Goal: Task Accomplishment & Management: Use online tool/utility

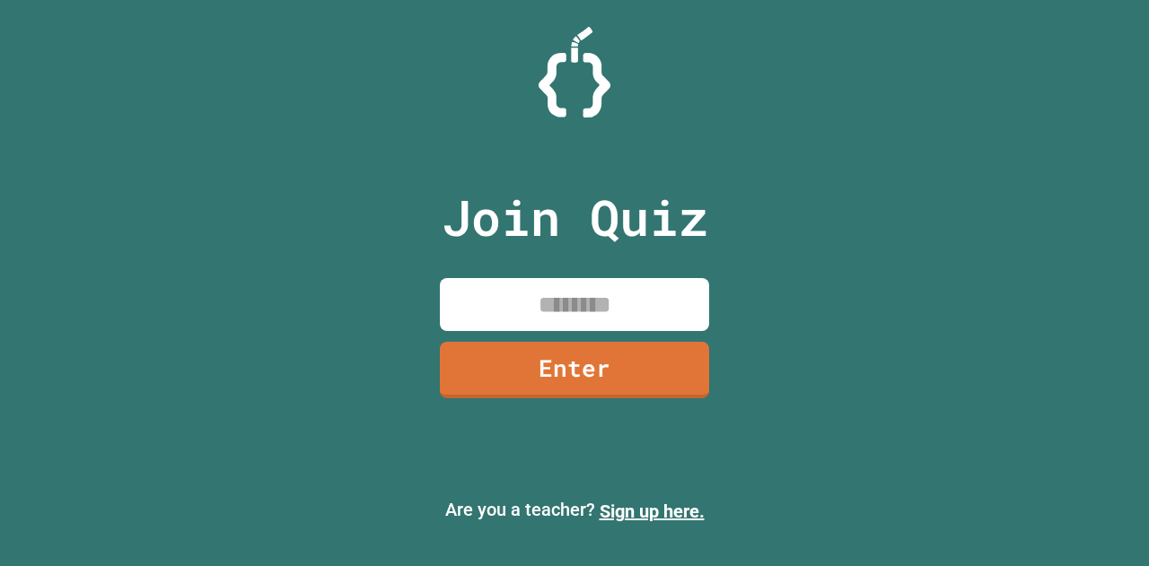
click at [470, 307] on input at bounding box center [574, 304] width 269 height 53
type input "*"
click at [33, 535] on div "Are you a teacher? Sign up here." at bounding box center [574, 510] width 1149 height 57
click at [612, 310] on input "*" at bounding box center [574, 304] width 269 height 53
type input "********"
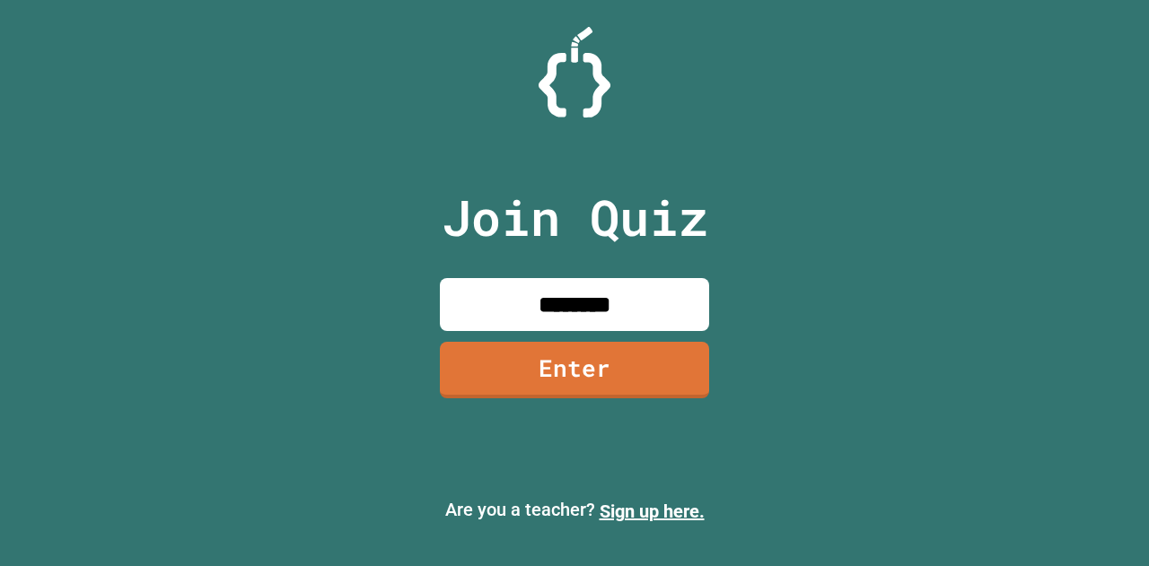
click at [616, 393] on link "Enter" at bounding box center [574, 370] width 269 height 57
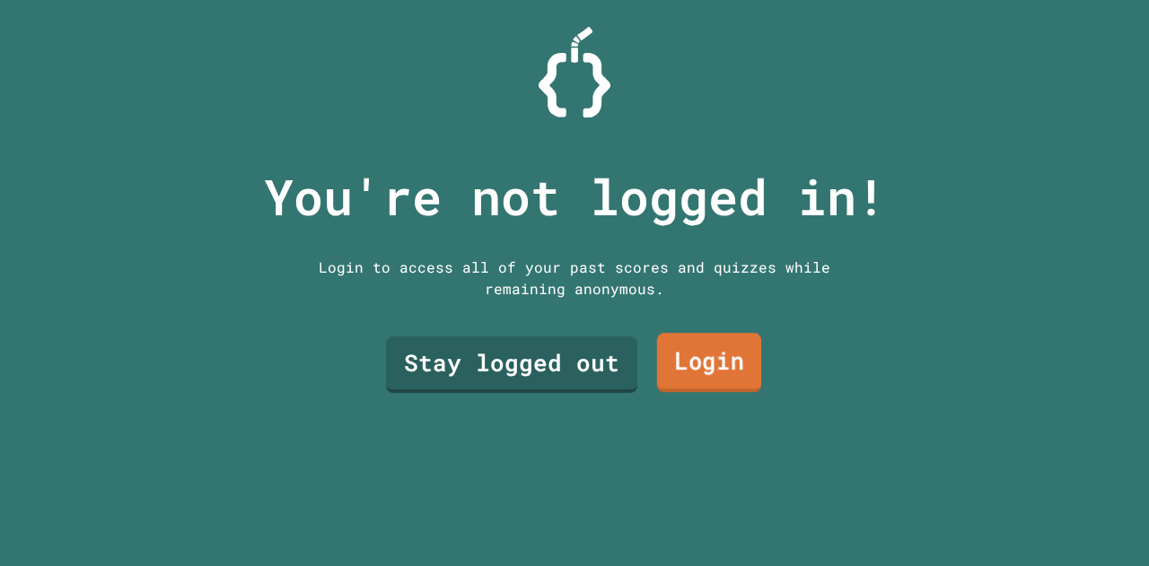
click at [442, 386] on link "Stay logged out" at bounding box center [511, 365] width 251 height 57
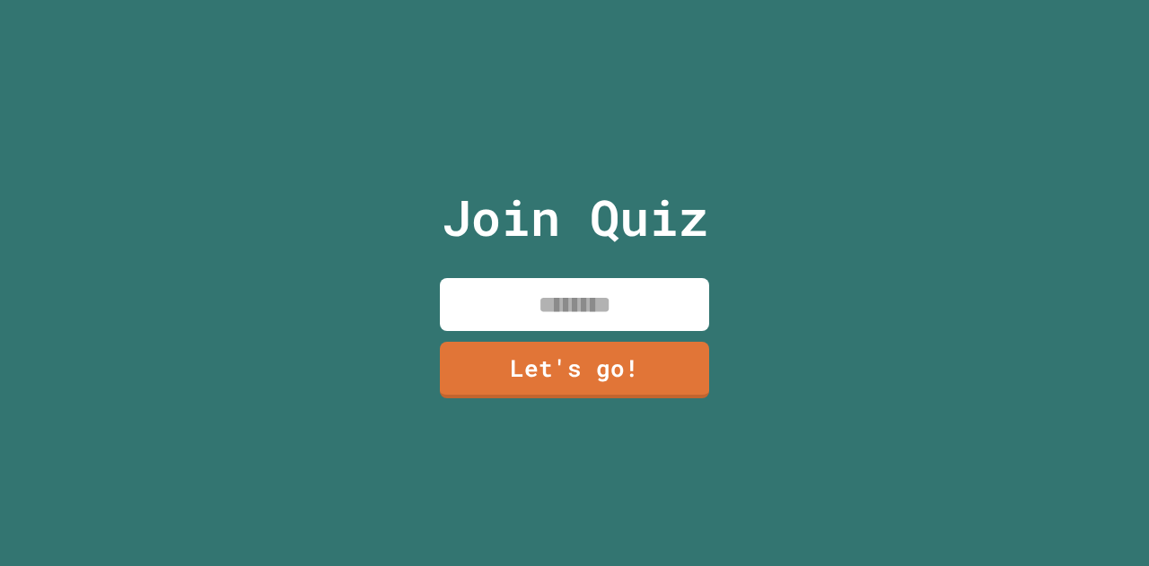
click at [512, 281] on input at bounding box center [574, 304] width 269 height 53
type input "****"
click at [534, 370] on link "Let's go!" at bounding box center [574, 370] width 269 height 57
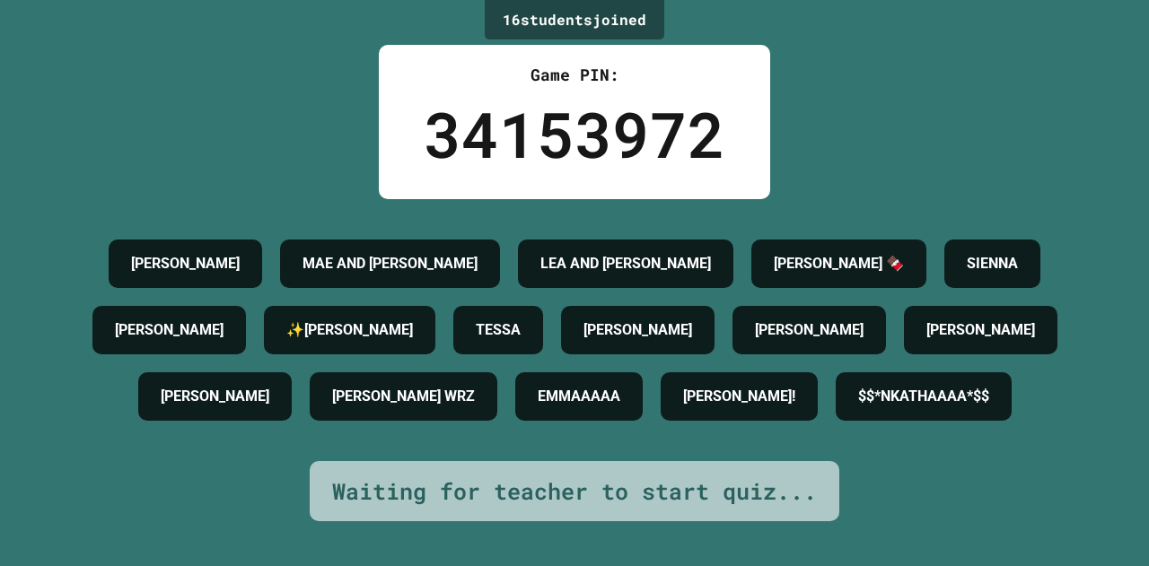
drag, startPoint x: 907, startPoint y: 250, endPoint x: 964, endPoint y: 240, distance: 57.4
click at [904, 253] on h4 "[PERSON_NAME] 🍫" at bounding box center [839, 264] width 130 height 22
drag, startPoint x: 892, startPoint y: 252, endPoint x: 707, endPoint y: 282, distance: 187.3
click at [707, 282] on div "[PERSON_NAME] AND [PERSON_NAME] AND [PERSON_NAME] 🍫 [PERSON_NAME] ✨[PERSON_NAME…" at bounding box center [574, 330] width 1059 height 199
click at [714, 306] on div "[PERSON_NAME]" at bounding box center [637, 330] width 153 height 48
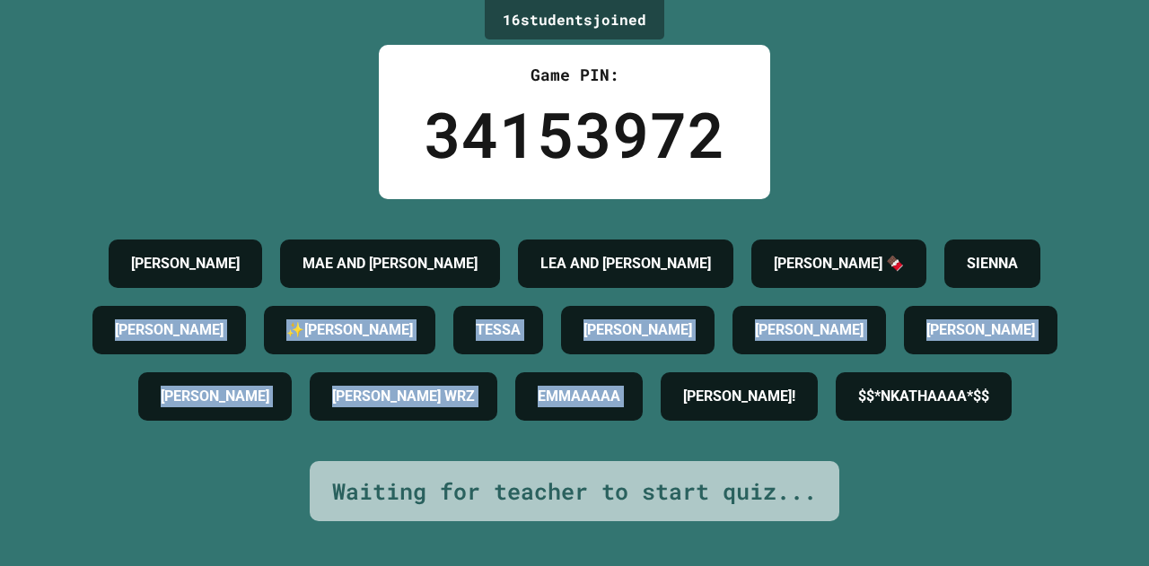
drag, startPoint x: 274, startPoint y: 320, endPoint x: 928, endPoint y: 464, distance: 669.9
click at [928, 430] on div "[PERSON_NAME] AND [PERSON_NAME] AND [PERSON_NAME] 🍫 [PERSON_NAME] ✨[PERSON_NAME…" at bounding box center [574, 330] width 1059 height 199
click at [413, 320] on h4 "✨[PERSON_NAME]" at bounding box center [349, 331] width 127 height 22
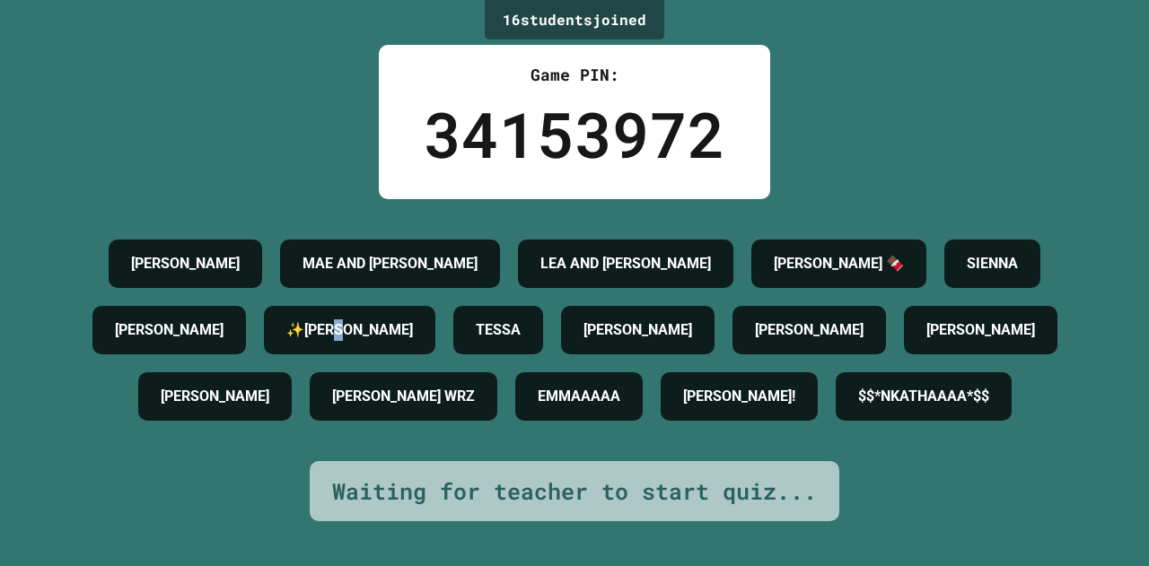
drag, startPoint x: 521, startPoint y: 321, endPoint x: 557, endPoint y: 326, distance: 36.2
click at [413, 326] on h4 "✨[PERSON_NAME]" at bounding box center [349, 331] width 127 height 22
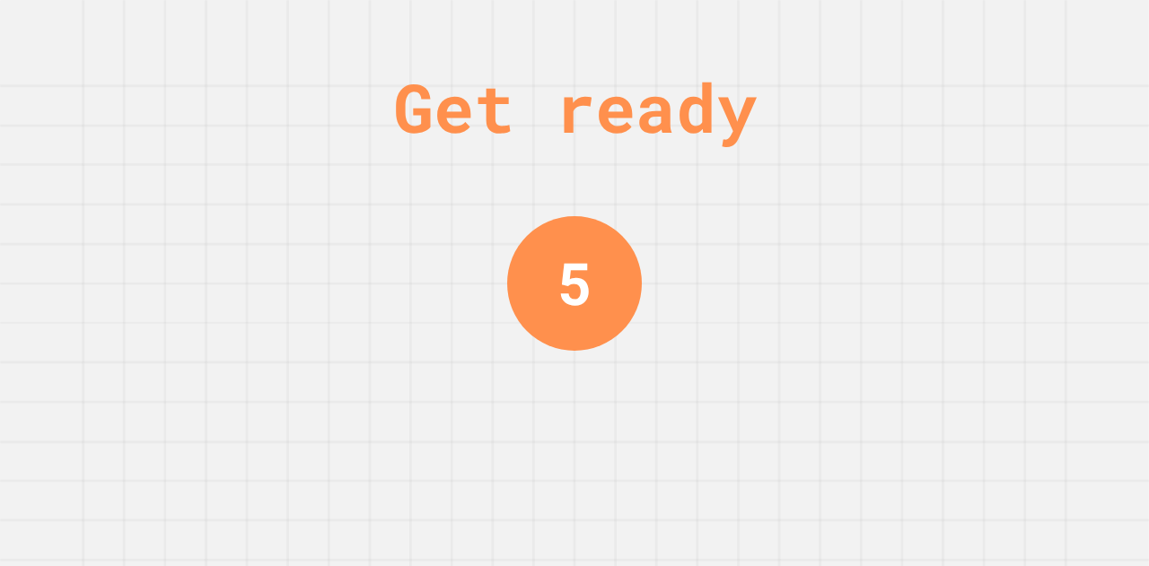
copy h4 "✨"
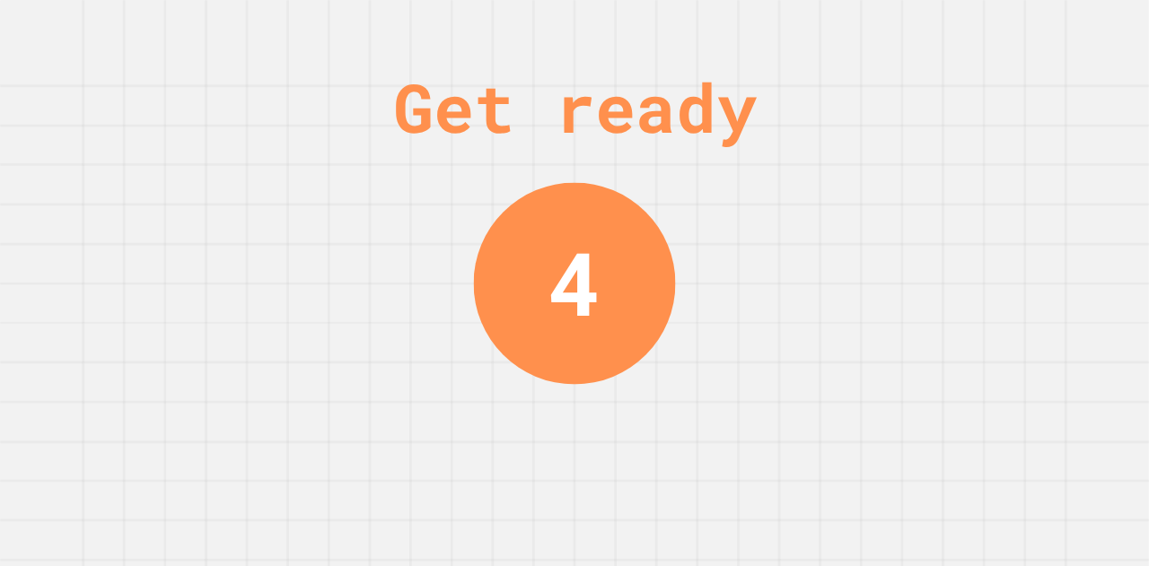
click at [557, 326] on div "4" at bounding box center [574, 282] width 52 height 131
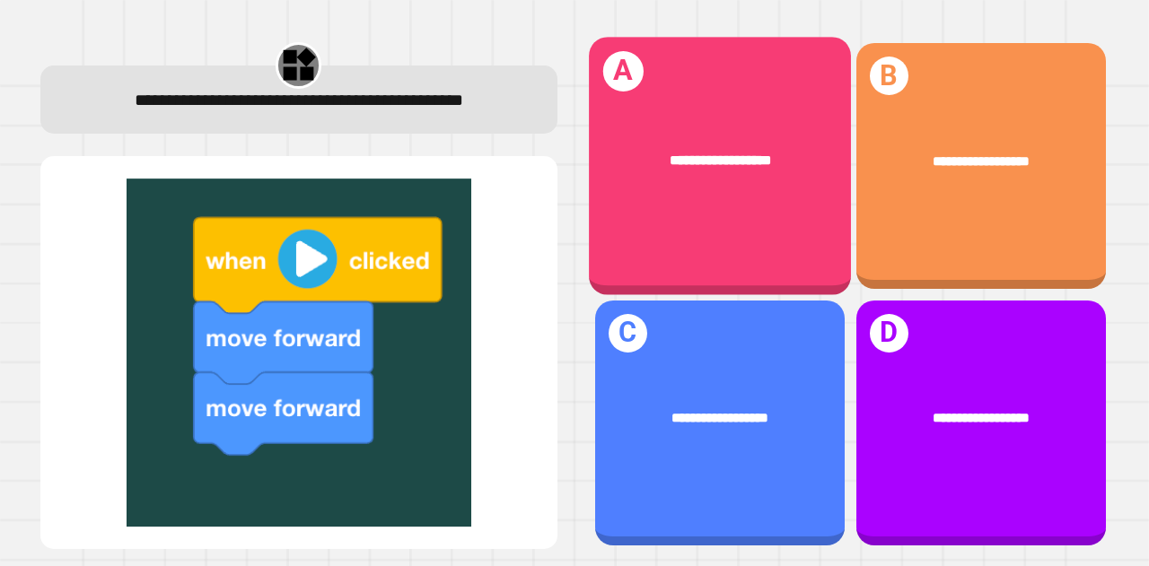
click at [677, 76] on div "**********" at bounding box center [720, 167] width 262 height 258
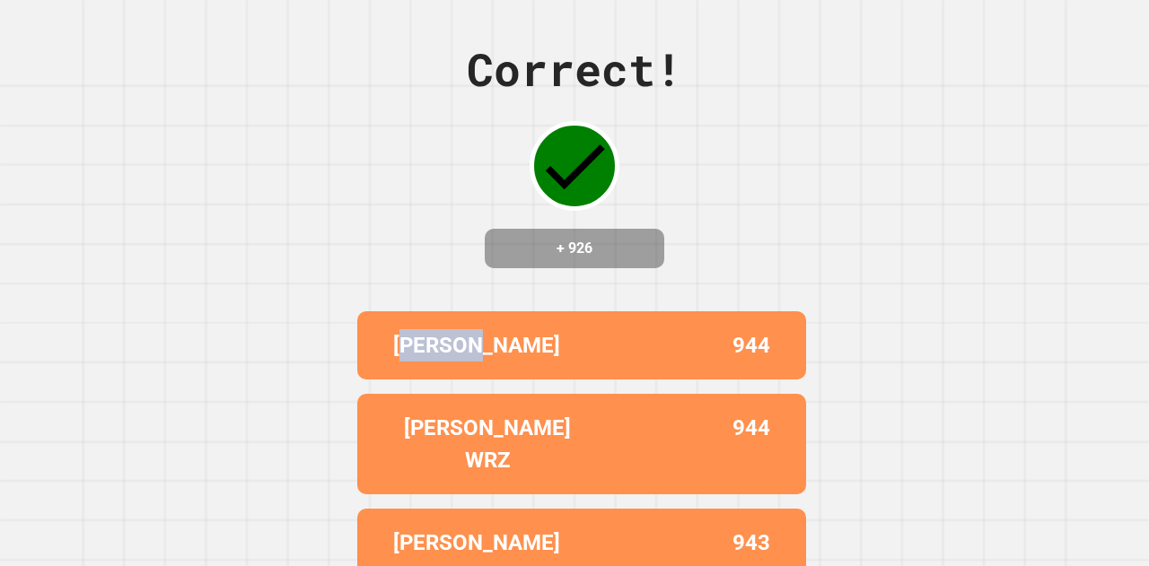
drag, startPoint x: 405, startPoint y: 362, endPoint x: 564, endPoint y: 374, distance: 159.4
click at [564, 362] on div "[PERSON_NAME]" at bounding box center [487, 345] width 188 height 32
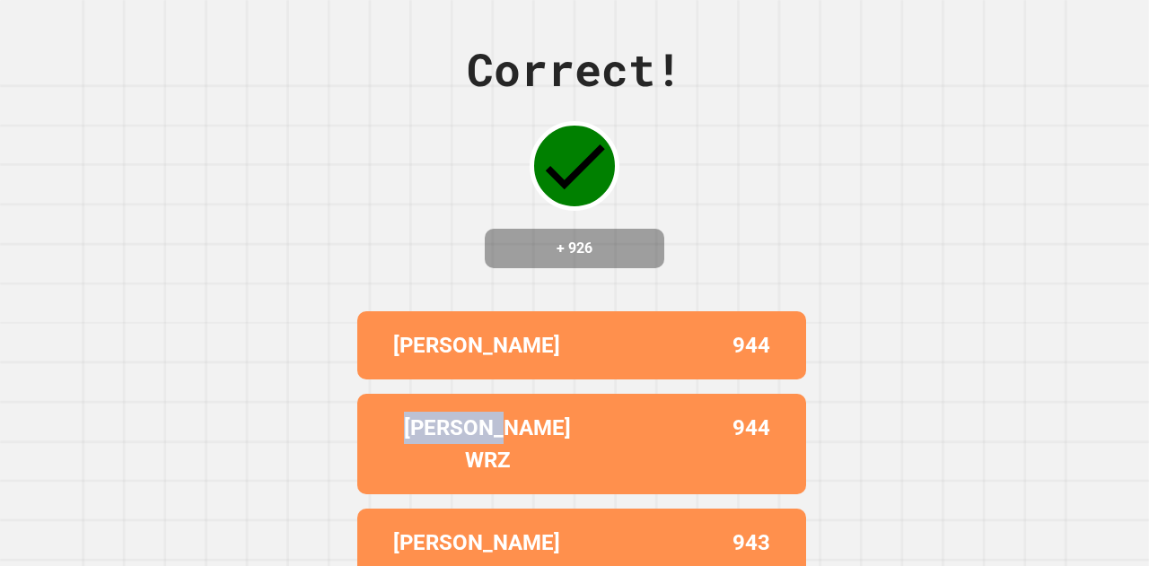
drag, startPoint x: 379, startPoint y: 426, endPoint x: 540, endPoint y: 453, distance: 163.8
click at [540, 453] on div "[PERSON_NAME] WRZ 944" at bounding box center [581, 444] width 449 height 101
click at [540, 453] on div "[PERSON_NAME] WRZ" at bounding box center [487, 444] width 188 height 65
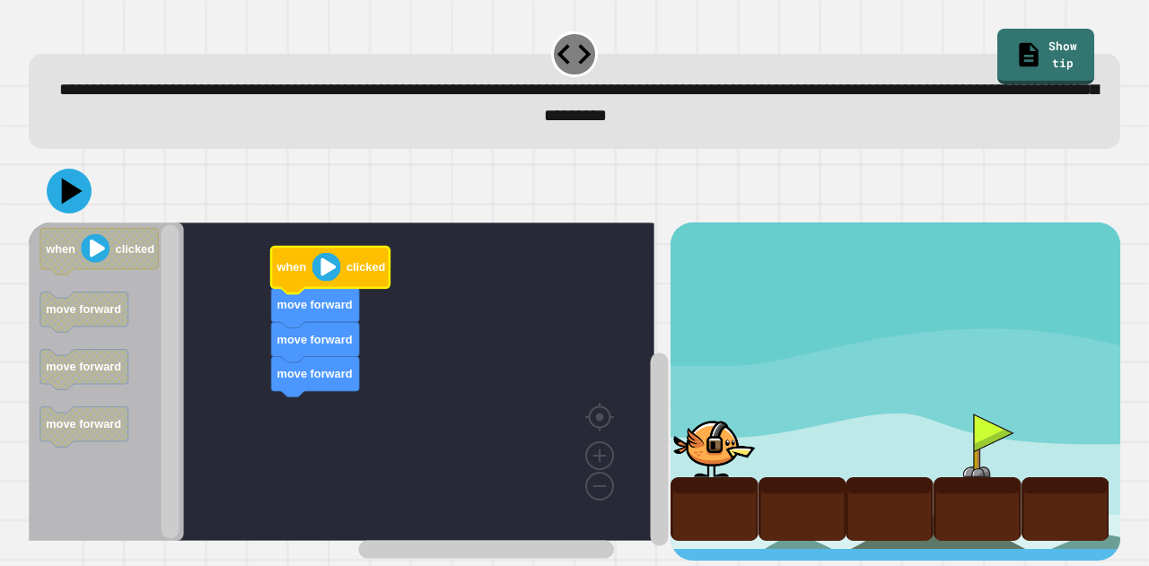
click at [328, 266] on image "Blockly Workspace" at bounding box center [326, 267] width 29 height 29
click at [338, 280] on image "Blockly Workspace" at bounding box center [326, 267] width 29 height 29
click at [74, 198] on icon at bounding box center [72, 191] width 25 height 31
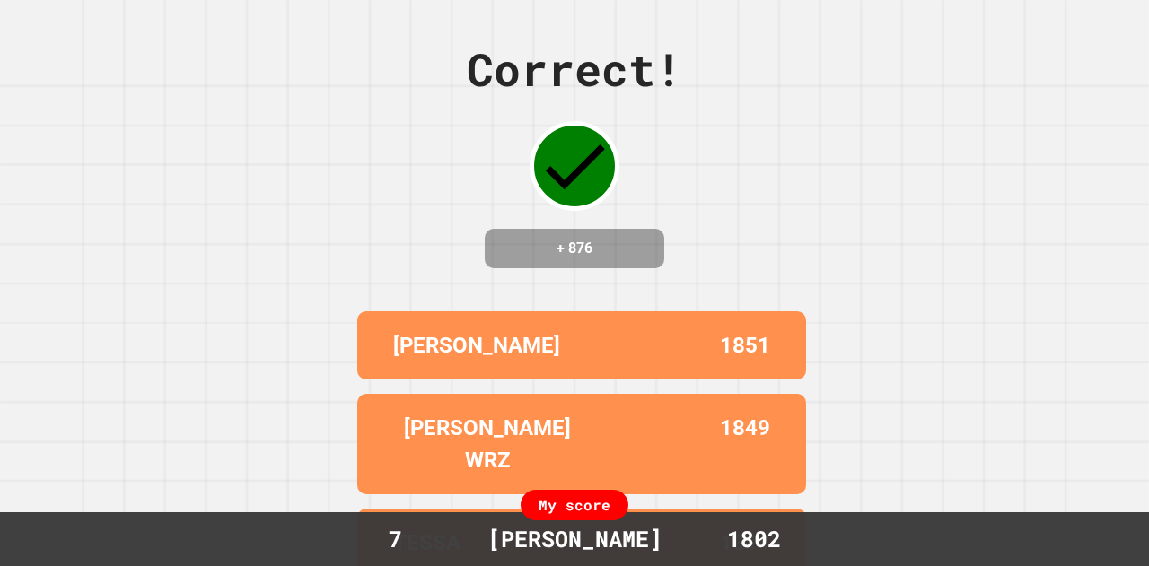
click at [776, 380] on div "[PERSON_NAME] 1851" at bounding box center [581, 345] width 449 height 68
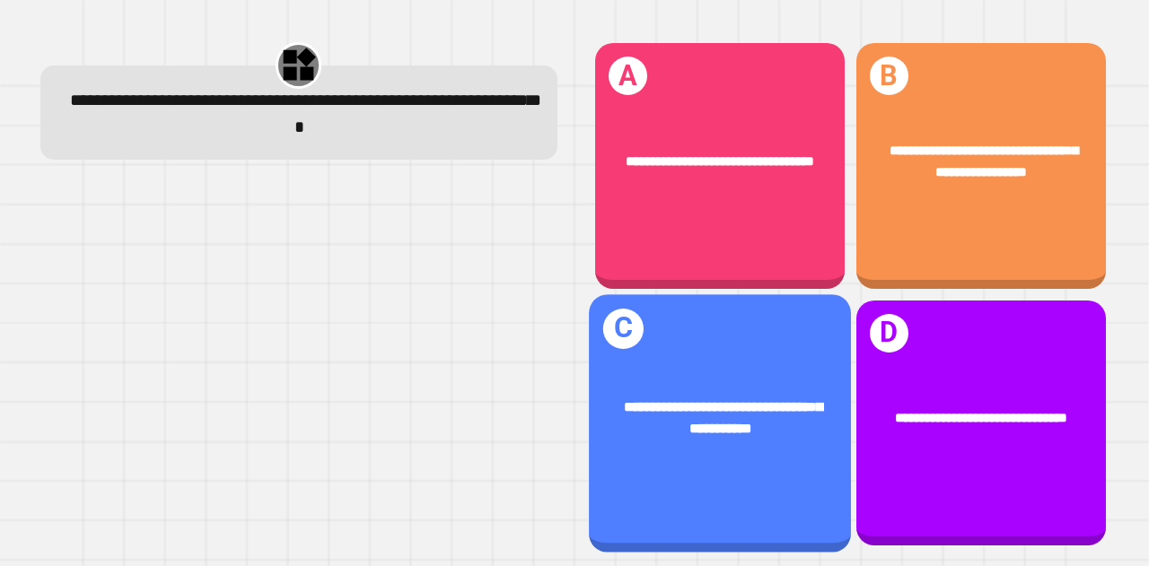
click at [653, 402] on span "**********" at bounding box center [723, 417] width 198 height 36
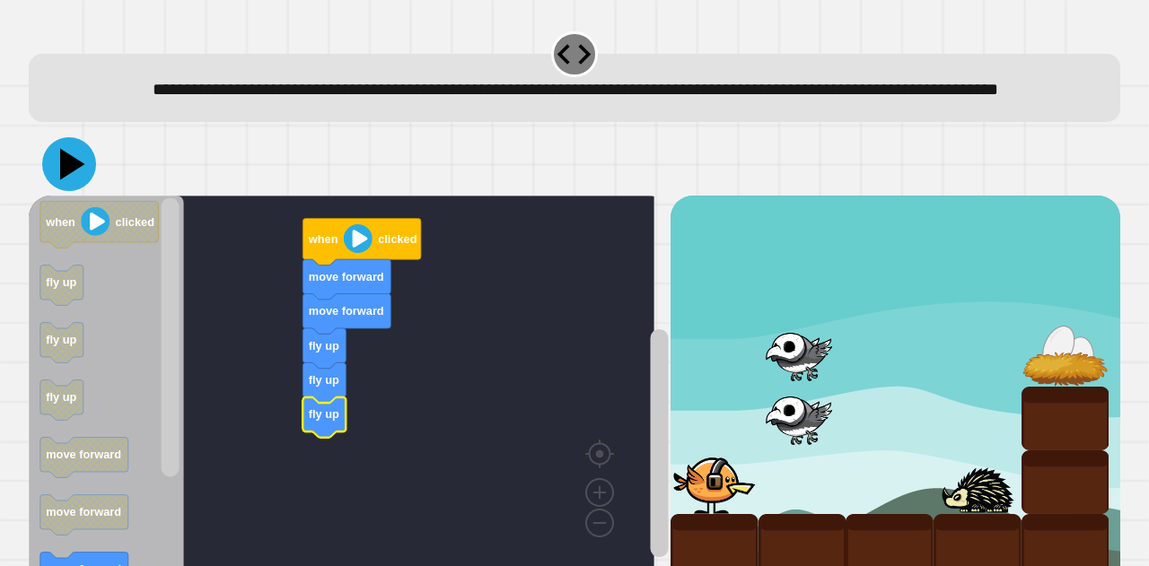
click at [79, 191] on icon at bounding box center [69, 164] width 54 height 54
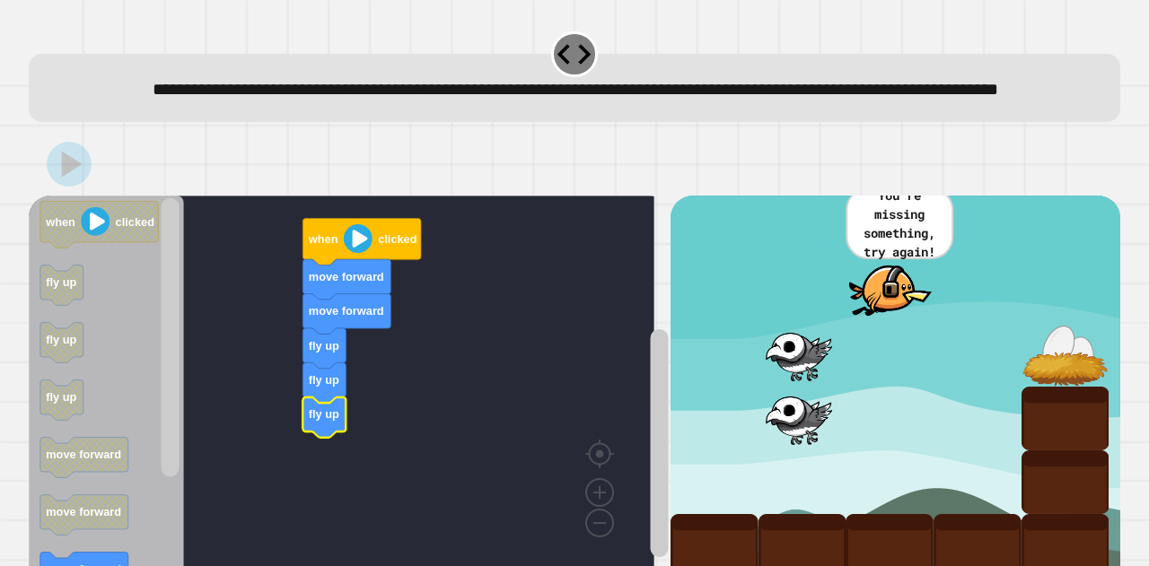
click at [75, 421] on icon "Blockly Workspace" at bounding box center [61, 401] width 43 height 40
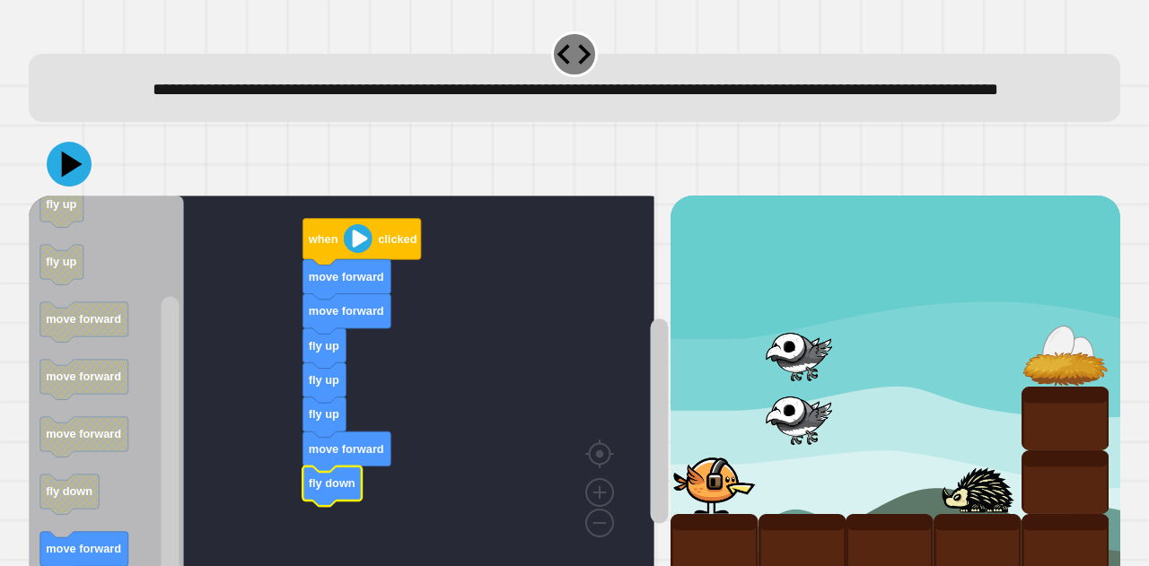
click at [366, 253] on image "Blockly Workspace" at bounding box center [358, 238] width 29 height 29
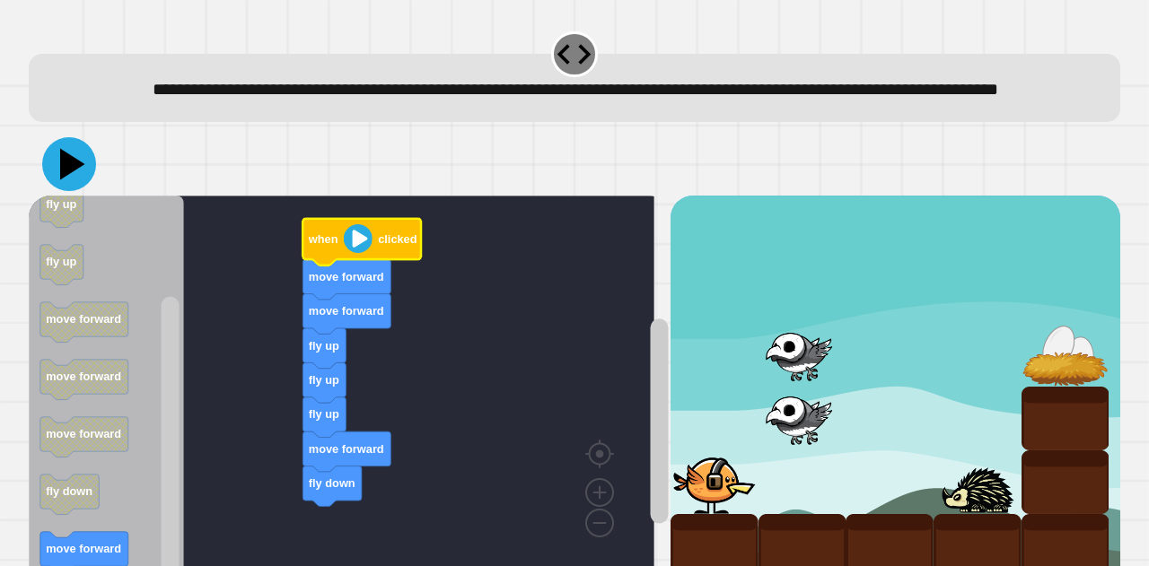
click at [77, 188] on icon at bounding box center [69, 164] width 54 height 54
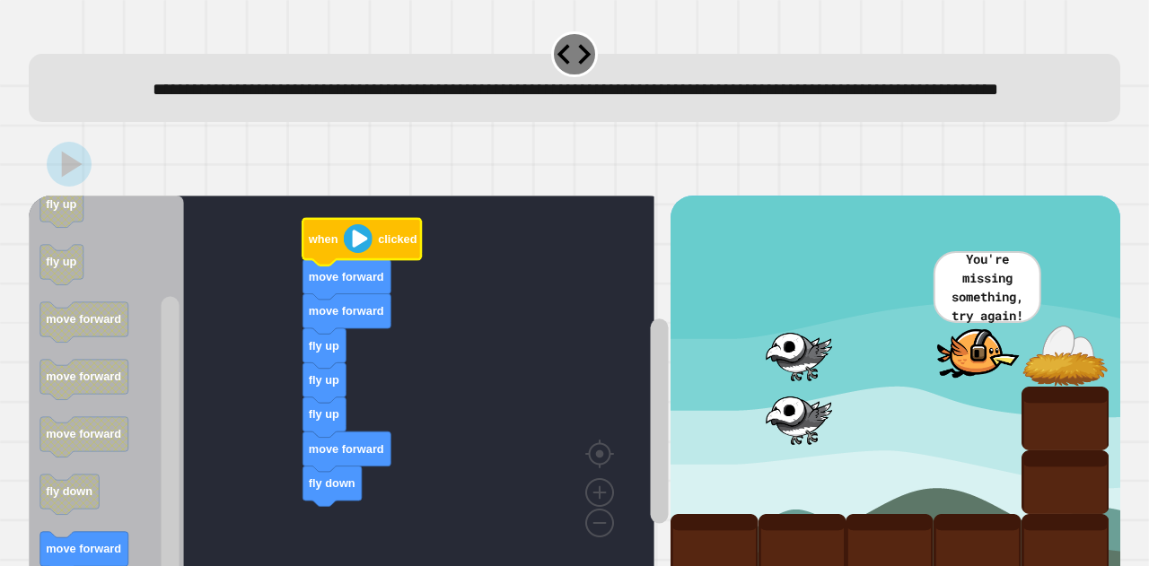
click at [120, 451] on icon "Blockly Workspace" at bounding box center [84, 437] width 88 height 40
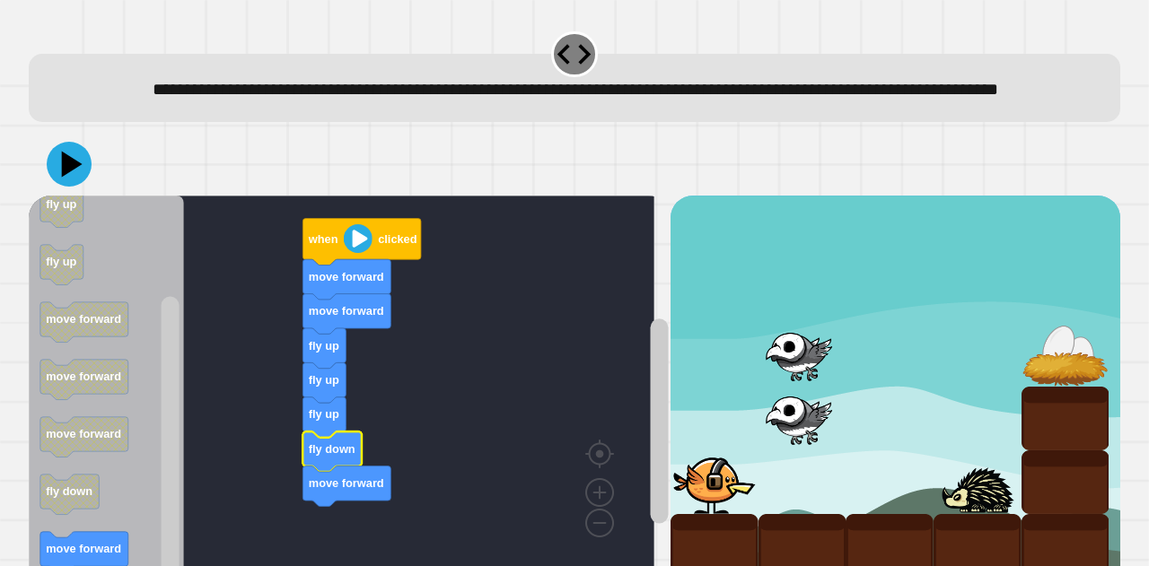
click at [354, 253] on image "Blockly Workspace" at bounding box center [358, 238] width 29 height 29
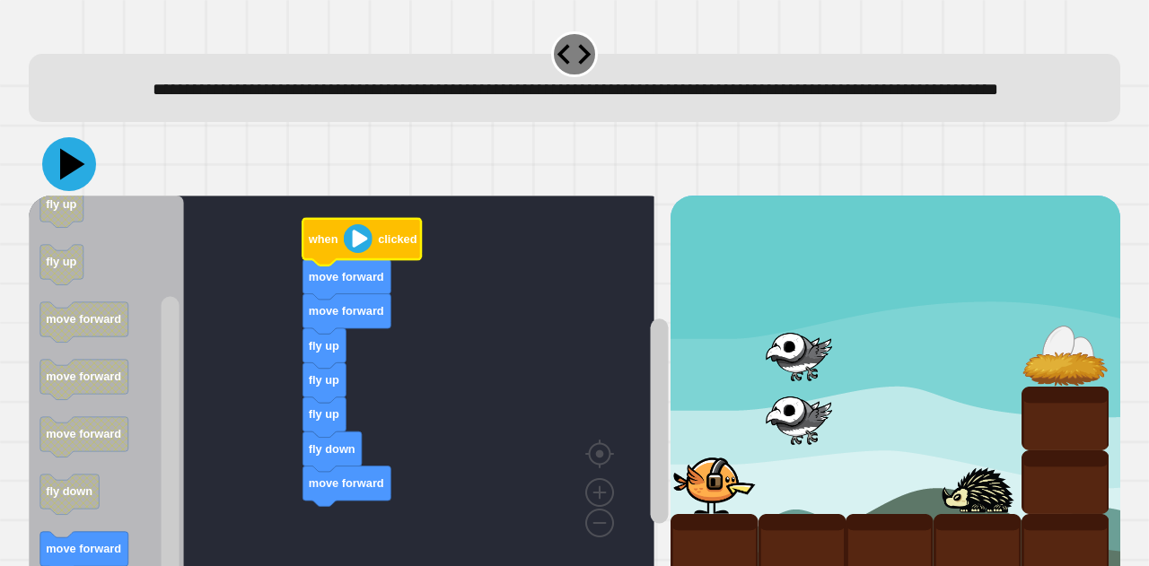
click at [63, 180] on icon at bounding box center [72, 164] width 25 height 31
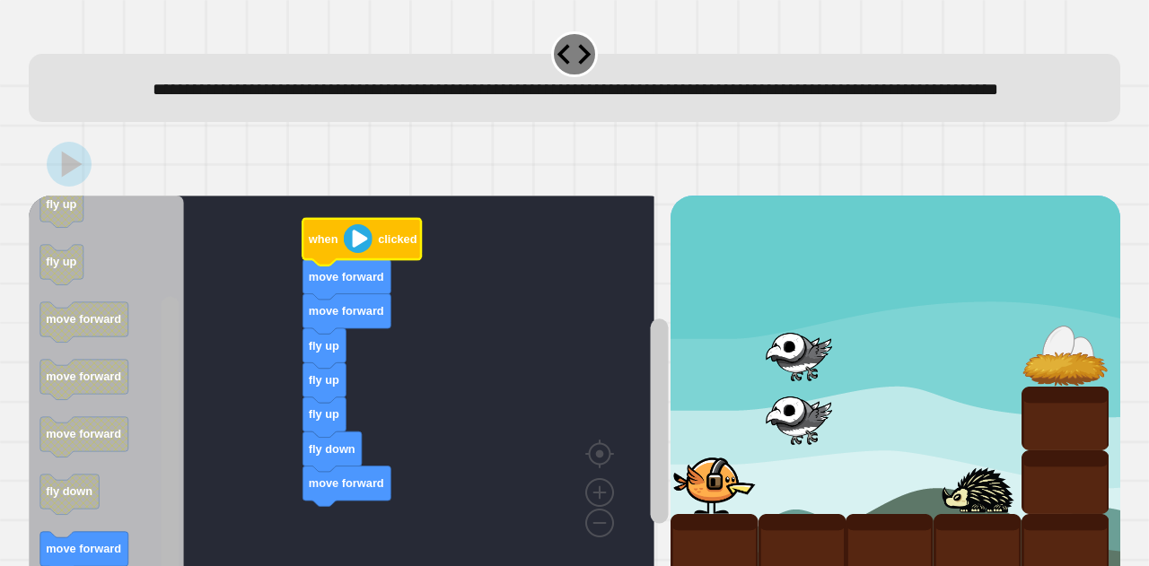
click at [156, 438] on div "fly up fly up fly up fly down move forward move forward move forward when click…" at bounding box center [350, 392] width 642 height 392
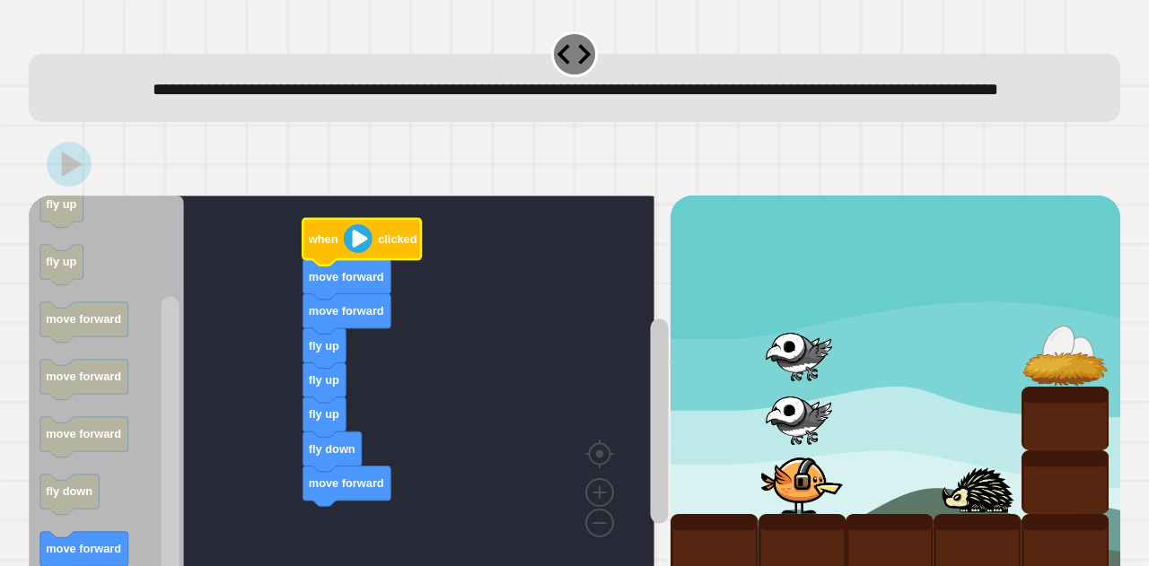
click at [328, 473] on icon "Blockly Workspace" at bounding box center [331, 453] width 59 height 40
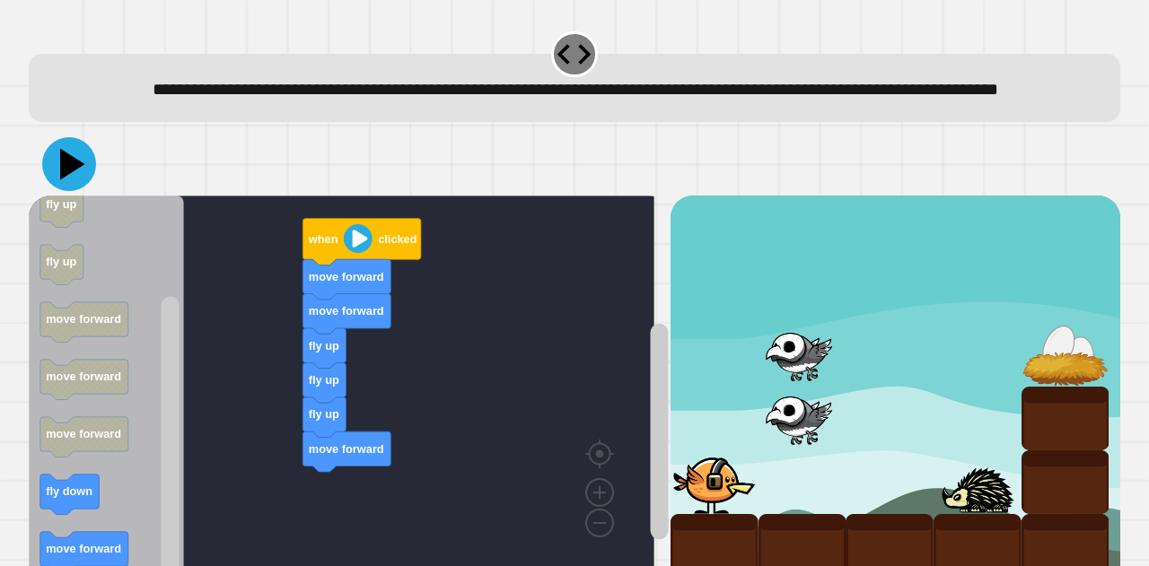
click at [73, 177] on icon at bounding box center [69, 164] width 54 height 54
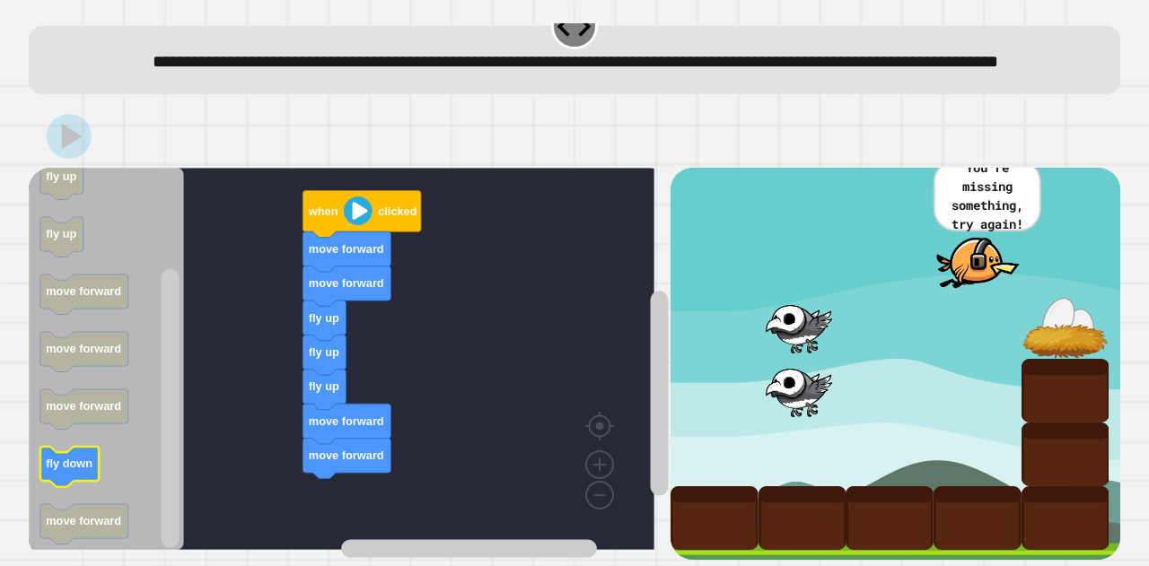
click at [66, 458] on text "fly down" at bounding box center [69, 464] width 47 height 13
click at [325, 425] on icon "Blockly Workspace" at bounding box center [346, 425] width 88 height 40
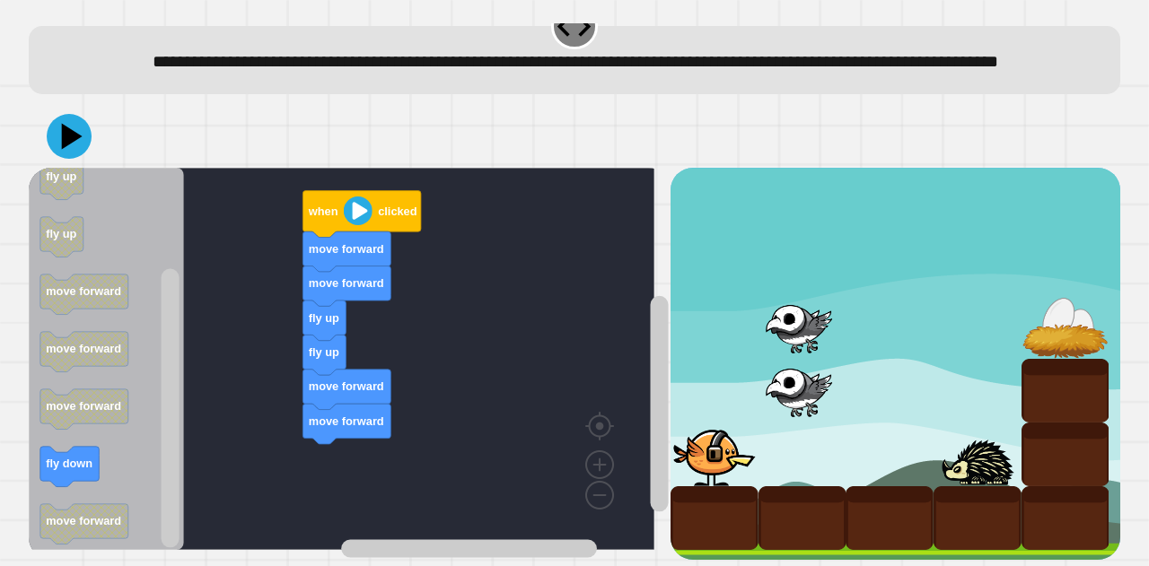
click at [66, 124] on icon at bounding box center [72, 137] width 21 height 26
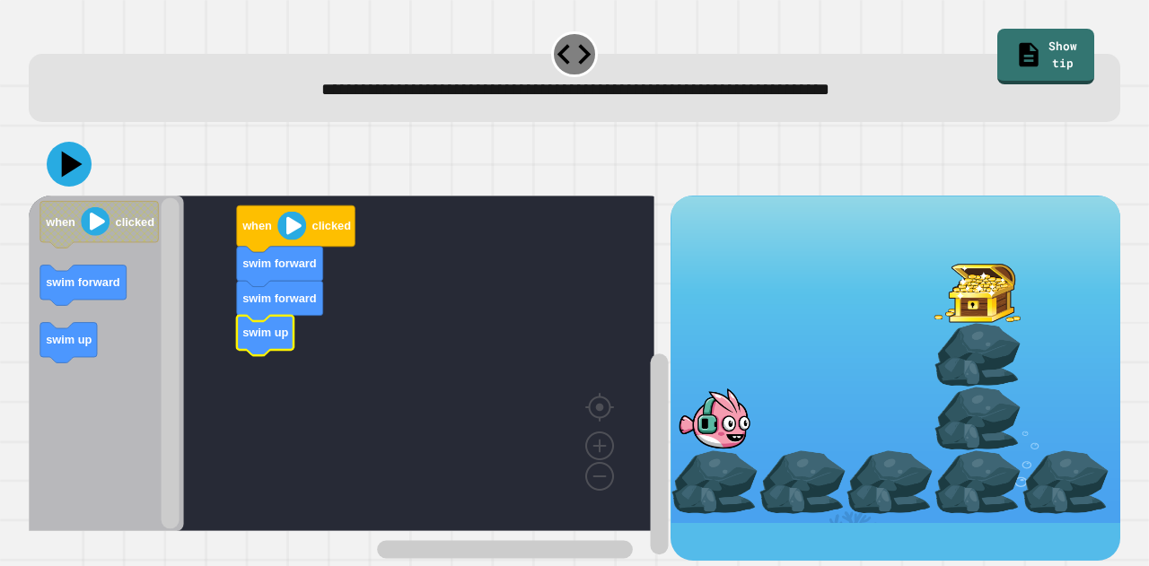
click at [75, 160] on icon at bounding box center [69, 164] width 45 height 45
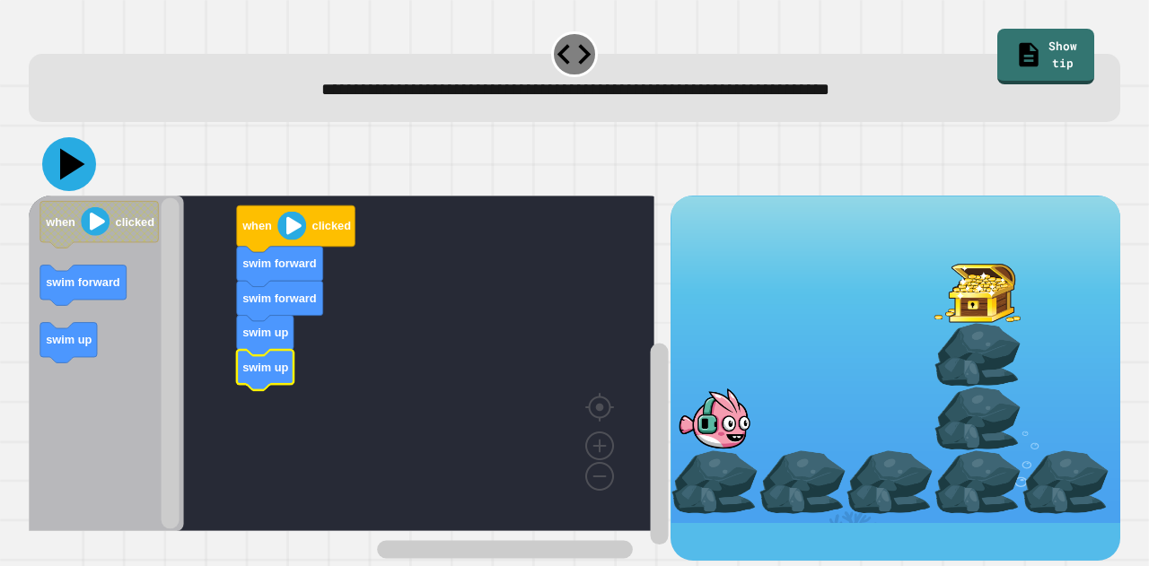
click at [72, 155] on icon at bounding box center [69, 164] width 54 height 54
click at [65, 145] on icon at bounding box center [69, 164] width 54 height 54
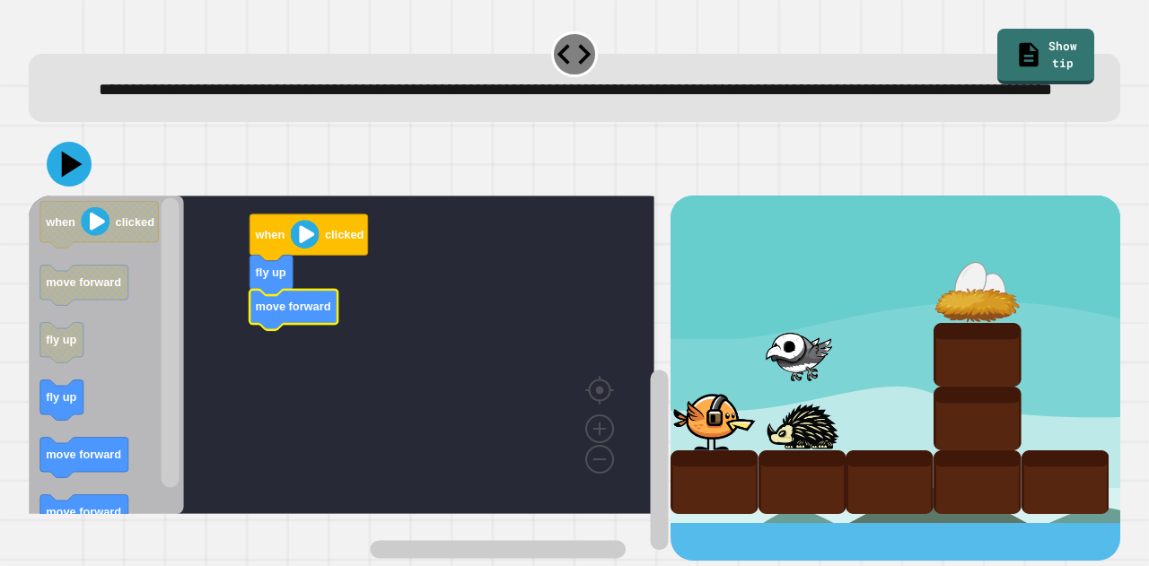
click at [96, 193] on div at bounding box center [574, 164] width 1091 height 63
click at [66, 180] on icon at bounding box center [72, 164] width 25 height 31
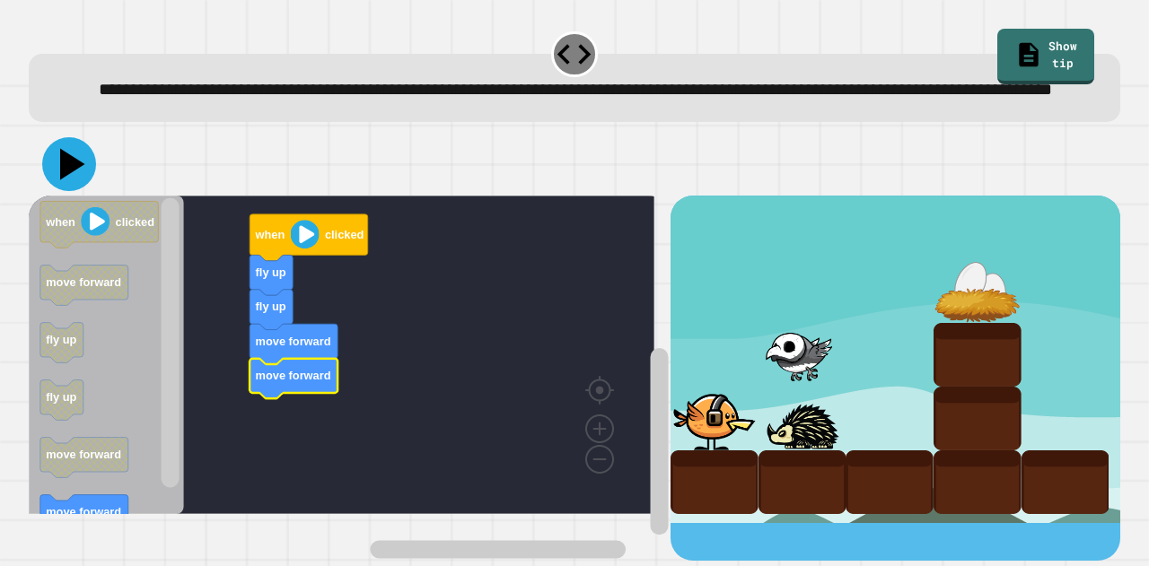
click at [83, 191] on icon at bounding box center [69, 164] width 54 height 54
click at [88, 528] on icon "Blockly Workspace" at bounding box center [84, 515] width 88 height 40
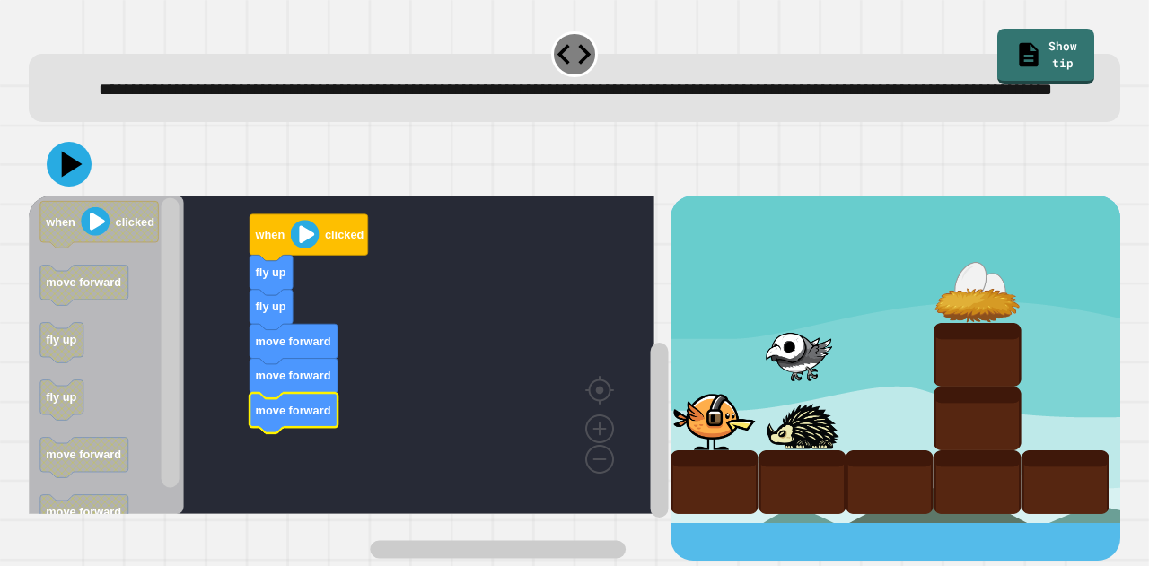
click at [109, 236] on image "Blockly Workspace" at bounding box center [95, 221] width 29 height 29
click at [61, 187] on icon at bounding box center [69, 164] width 45 height 45
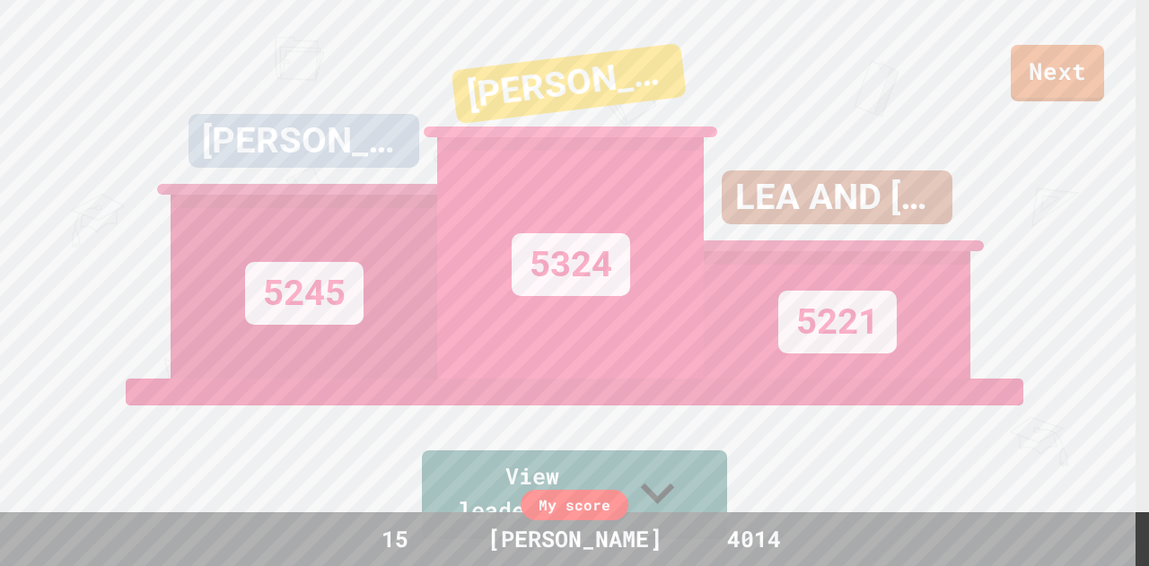
click at [863, 374] on div "5221" at bounding box center [837, 314] width 267 height 127
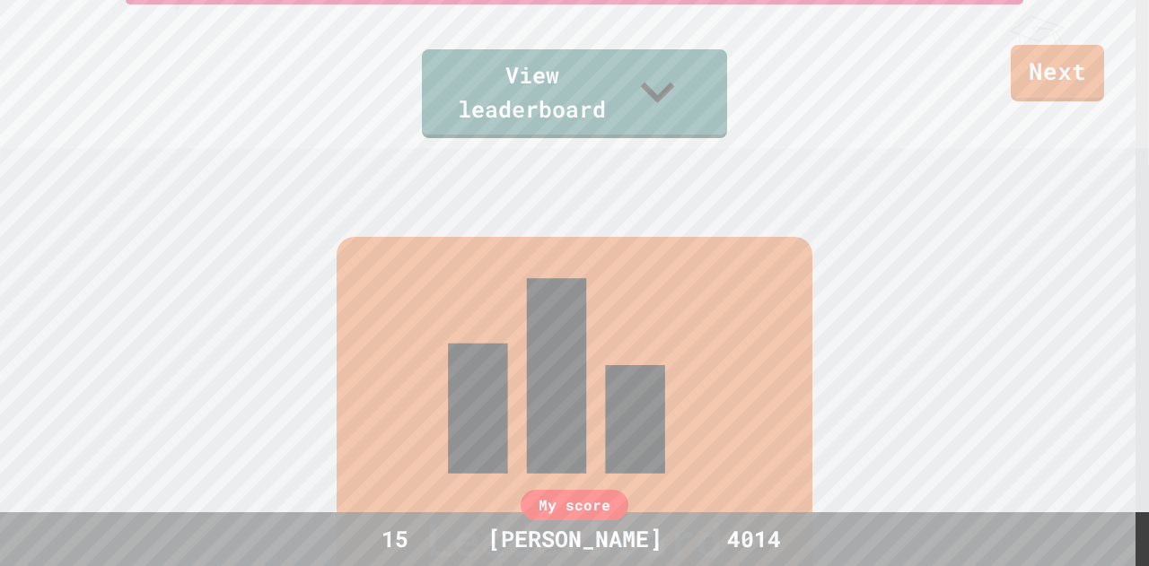
click at [712, 101] on link "View leaderboard" at bounding box center [574, 93] width 305 height 89
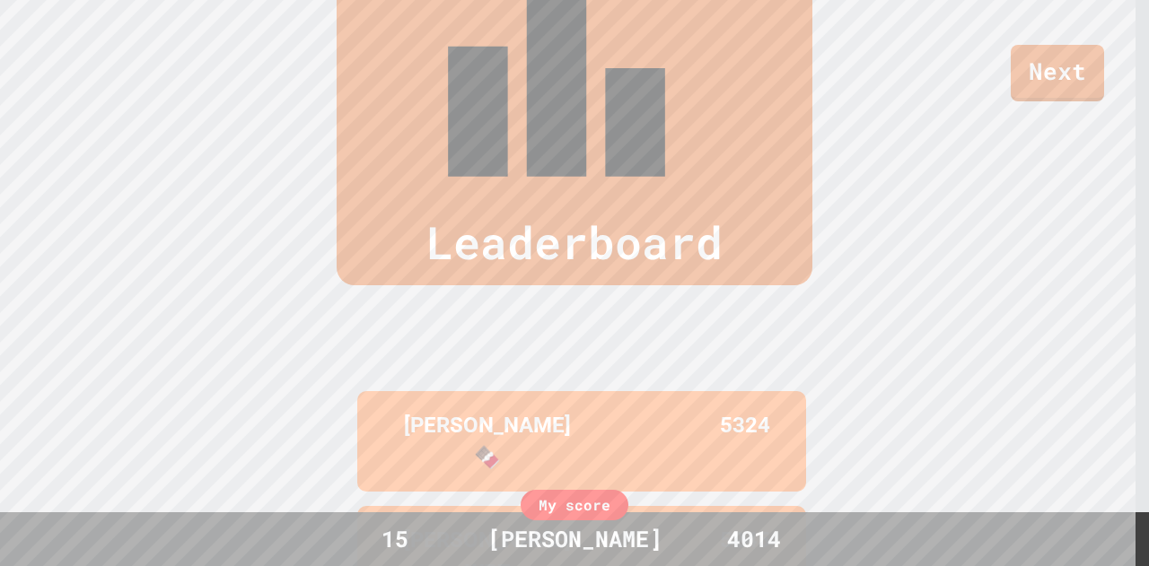
scroll to position [747, 0]
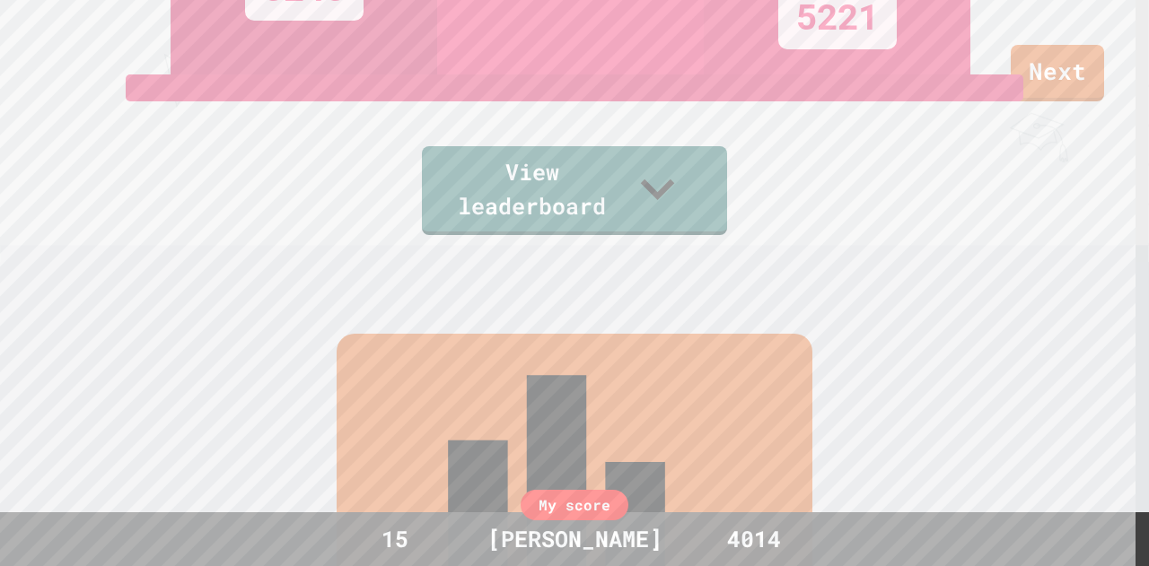
click at [677, 224] on link "View leaderboard" at bounding box center [574, 190] width 305 height 89
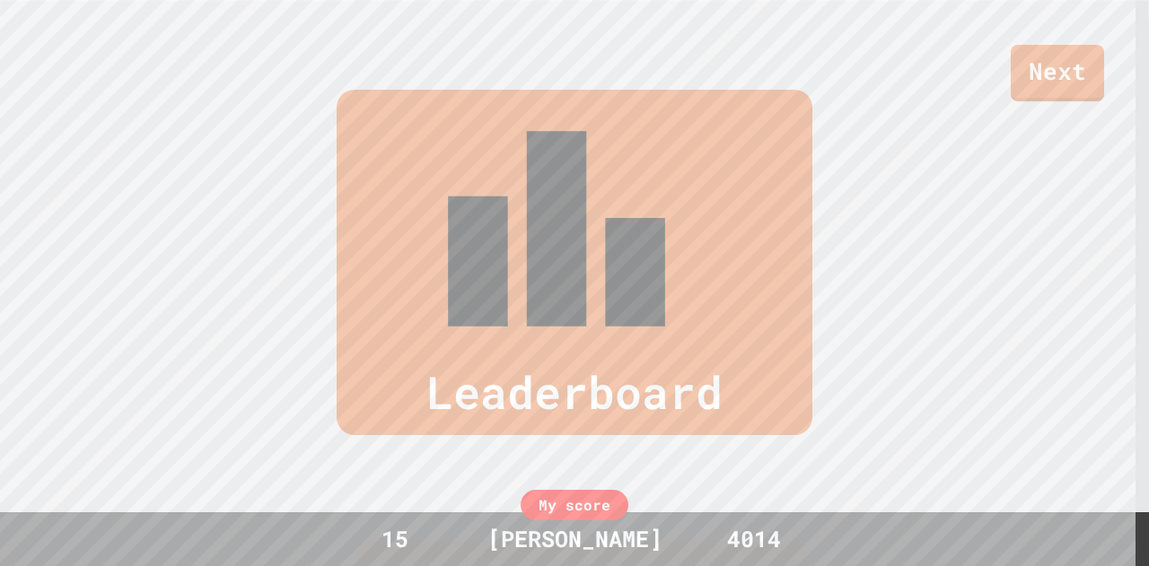
scroll to position [560, 0]
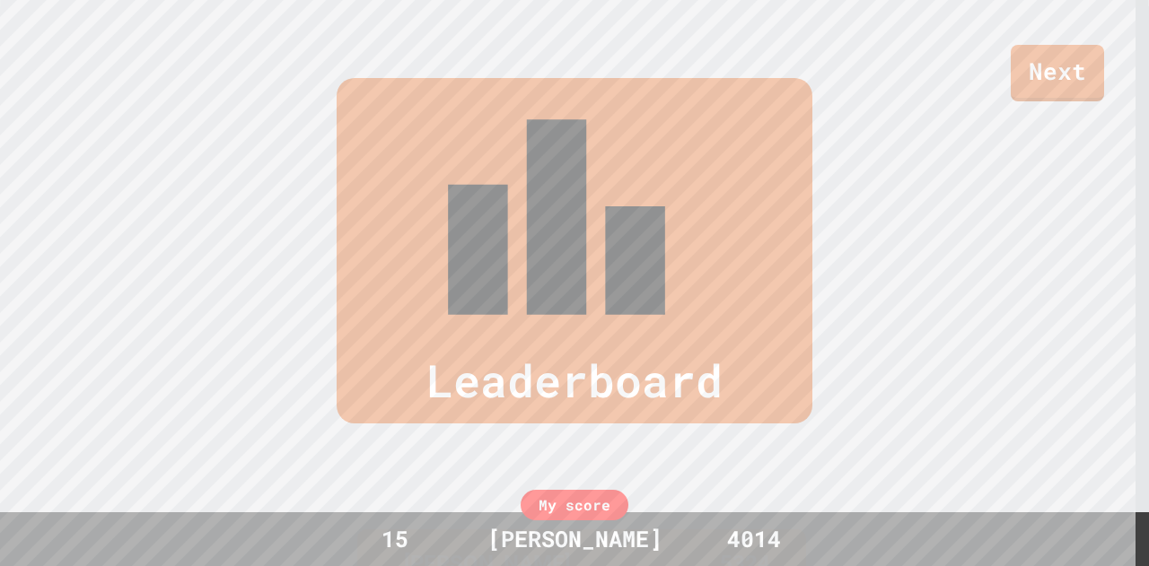
click at [720, 109] on div "Leaderboard" at bounding box center [575, 251] width 476 height 346
click at [1055, 64] on link "Next" at bounding box center [1057, 73] width 93 height 57
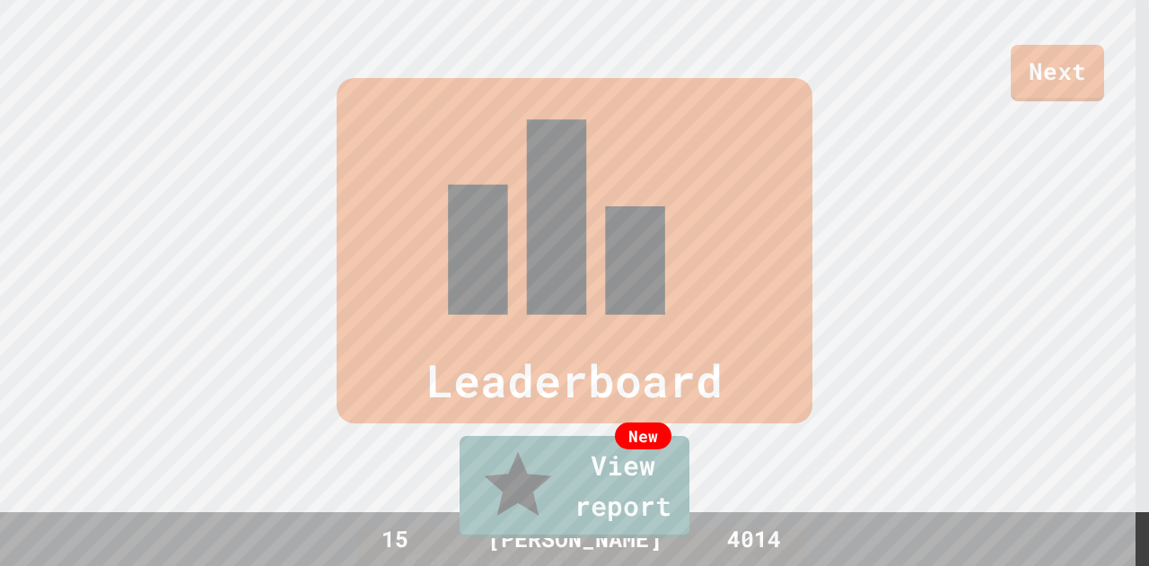
click at [657, 494] on link "New View report" at bounding box center [575, 487] width 230 height 102
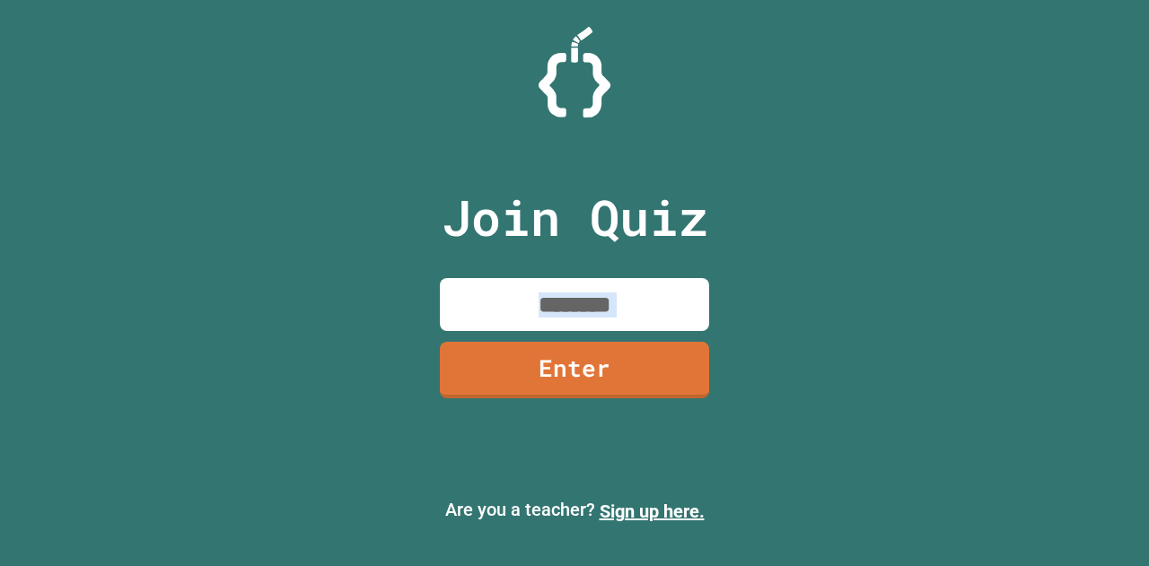
drag, startPoint x: 546, startPoint y: 338, endPoint x: 513, endPoint y: 292, distance: 57.3
click at [513, 292] on div "Join Quiz Enter" at bounding box center [575, 283] width 302 height 477
click at [511, 296] on input at bounding box center [574, 304] width 269 height 53
click at [596, 368] on link "Enter" at bounding box center [574, 370] width 269 height 57
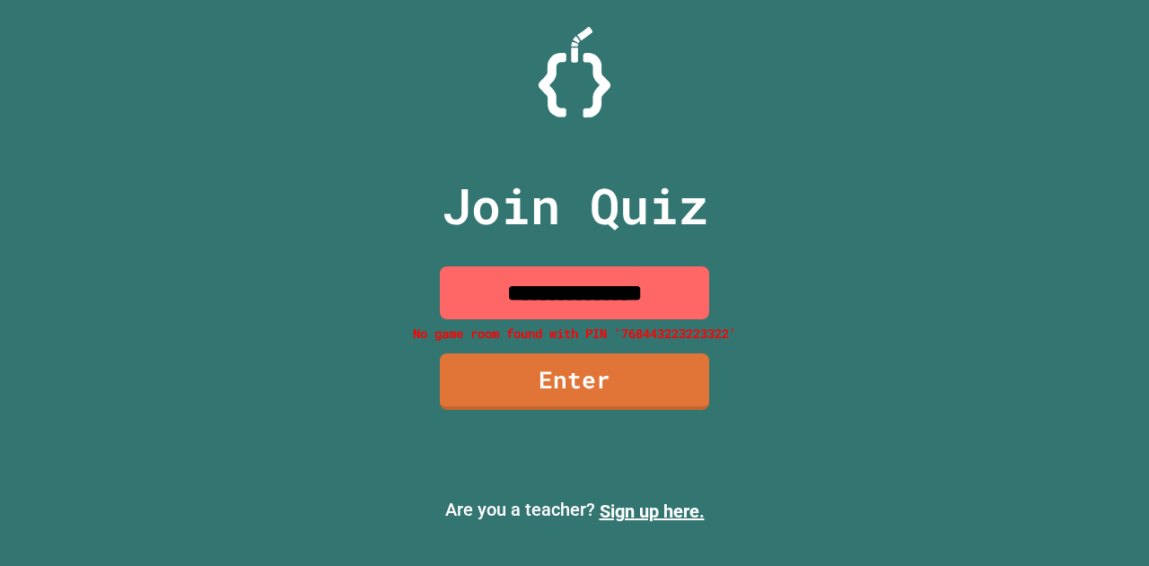
click at [668, 278] on input "**********" at bounding box center [574, 293] width 269 height 53
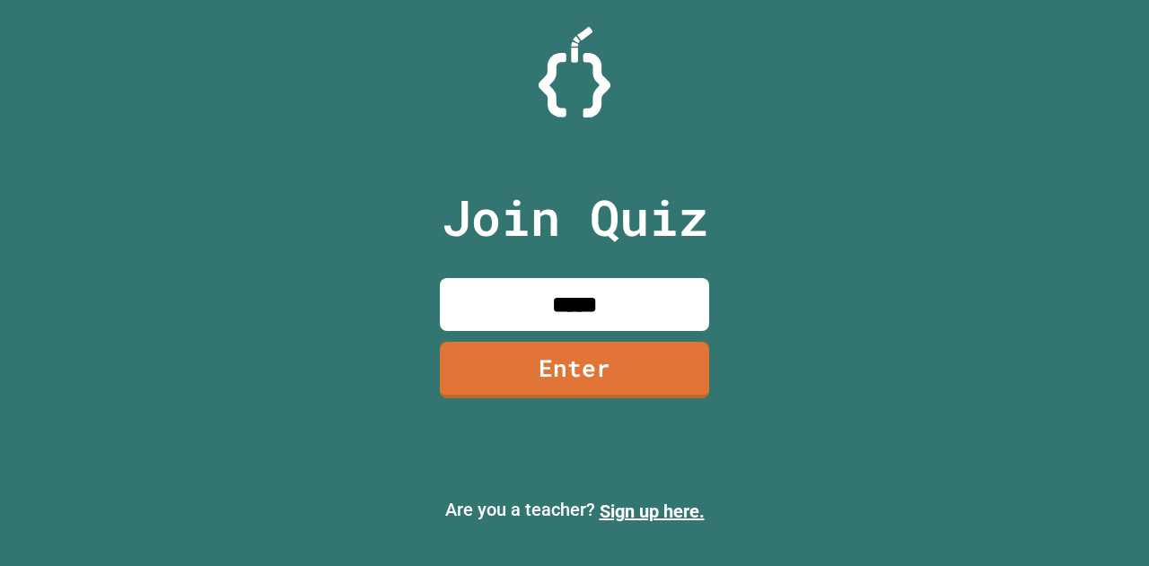
type input "*****"
click at [640, 394] on link "Enter" at bounding box center [574, 370] width 269 height 57
